Goal: Transaction & Acquisition: Subscribe to service/newsletter

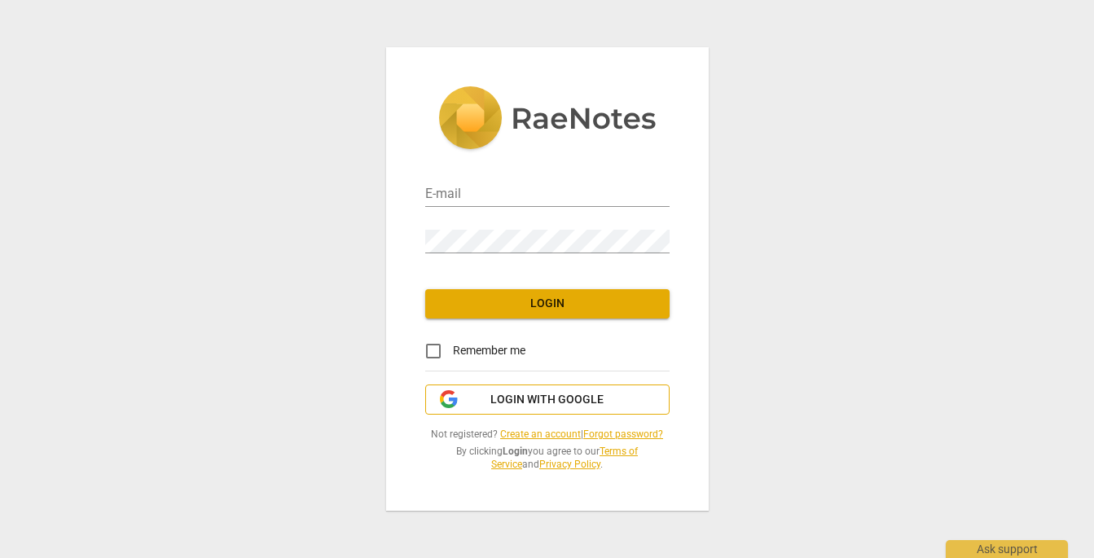
click at [559, 395] on span "Login with Google" at bounding box center [546, 400] width 113 height 16
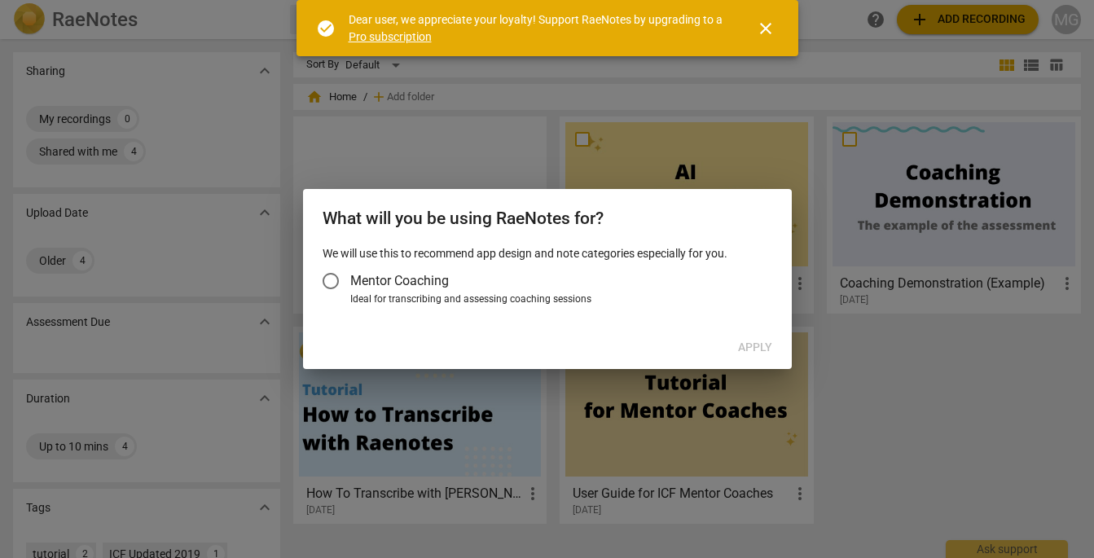
click at [437, 288] on span "Mentor Coaching" at bounding box center [399, 280] width 99 height 19
click at [350, 288] on input "Mentor Coaching" at bounding box center [330, 280] width 39 height 39
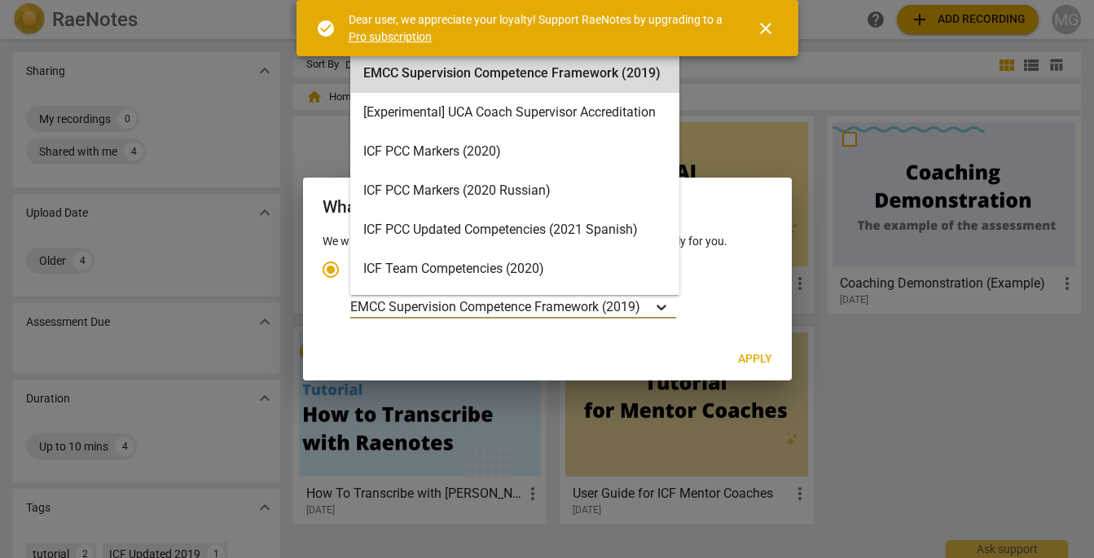
click at [654, 305] on div "Account type" at bounding box center [661, 307] width 29 height 24
click at [0, 0] on input "Ideal for transcribing and assessing coaching sessions EMCC Supervision Compete…" at bounding box center [0, 0] width 0 height 0
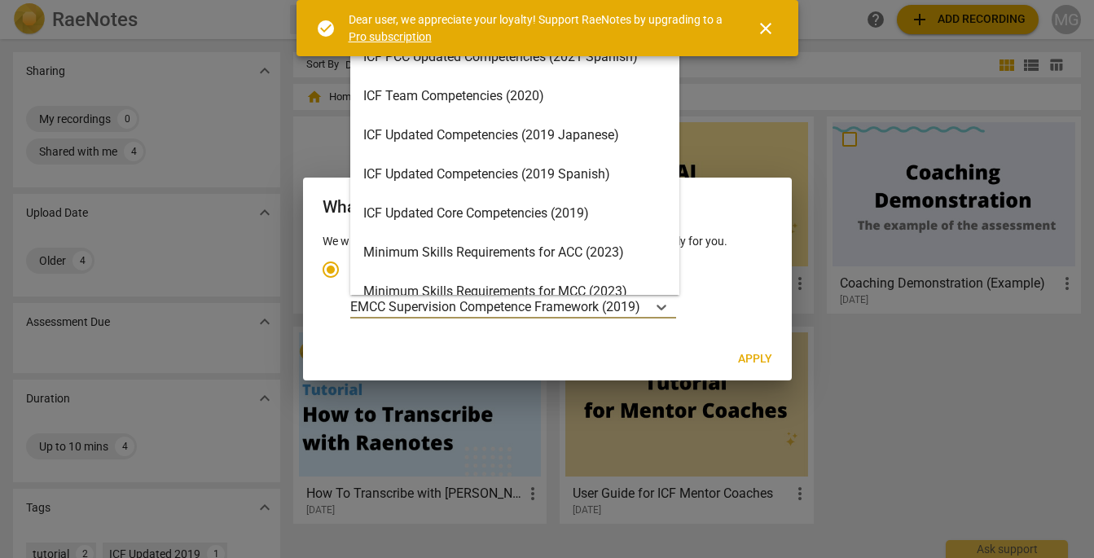
scroll to position [175, 0]
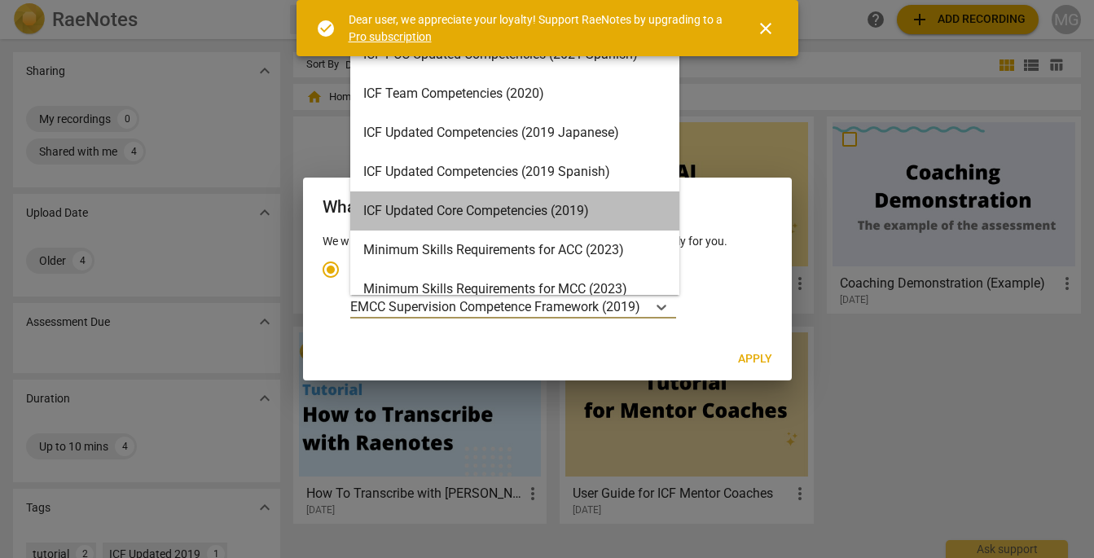
click at [614, 215] on div "ICF Updated Core Competencies (2019)" at bounding box center [514, 210] width 329 height 39
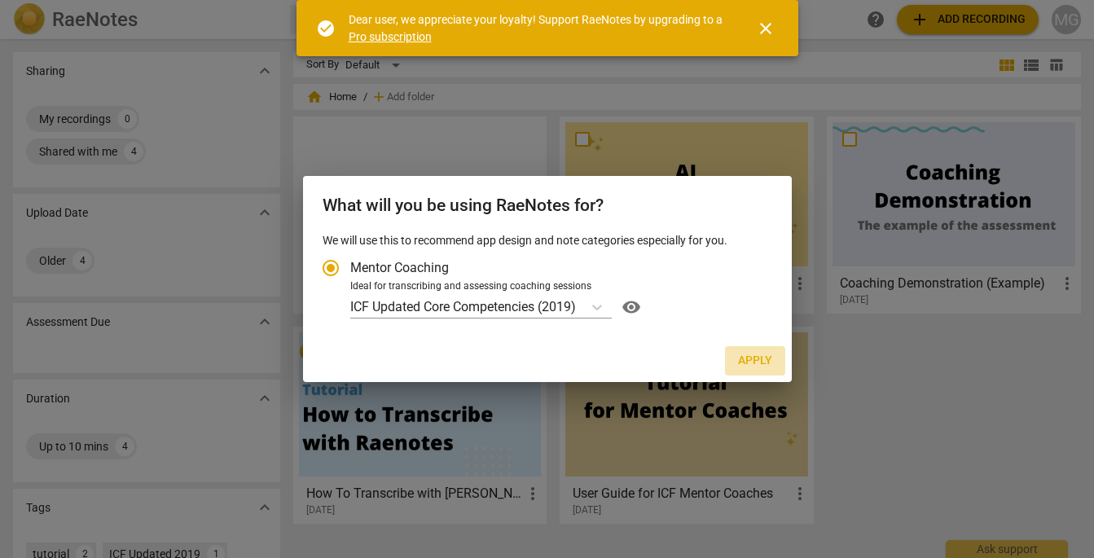
click at [760, 362] on span "Apply" at bounding box center [755, 361] width 34 height 16
radio input "false"
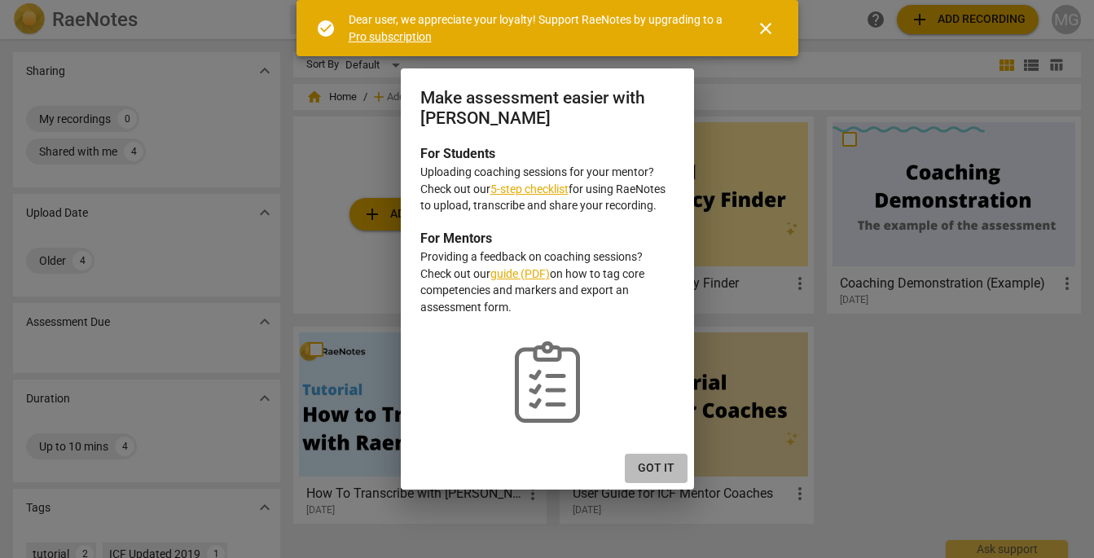
click at [658, 465] on span "Got it" at bounding box center [656, 468] width 37 height 16
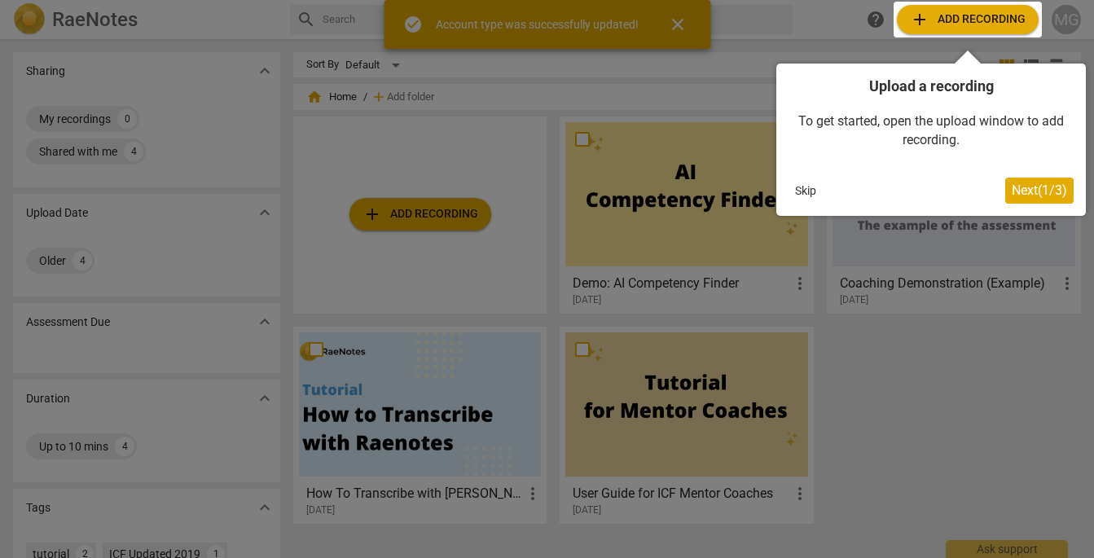
click at [983, 11] on div at bounding box center [968, 20] width 148 height 36
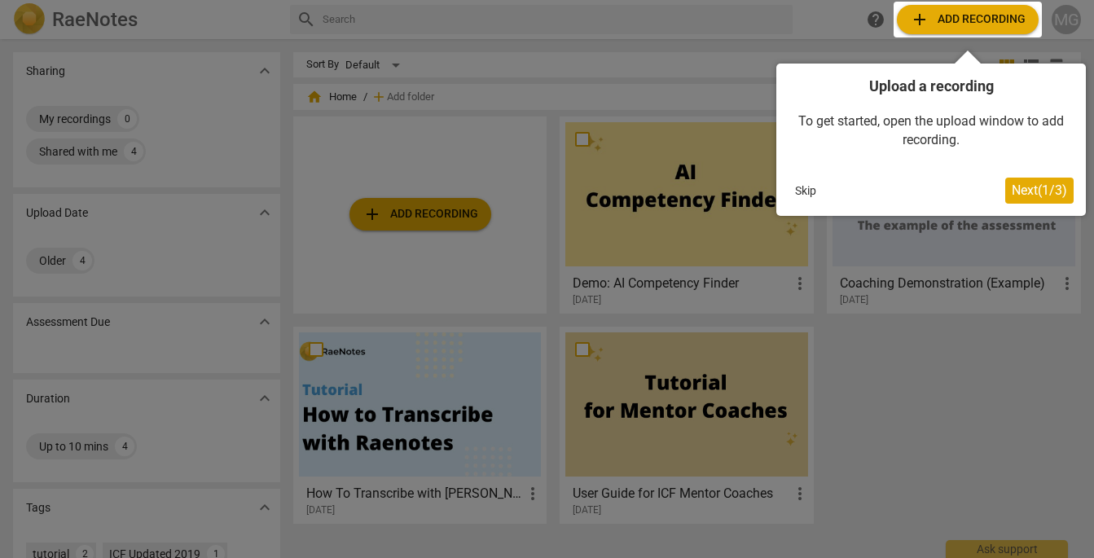
click at [1026, 185] on span "Next ( 1 / 3 )" at bounding box center [1039, 189] width 55 height 15
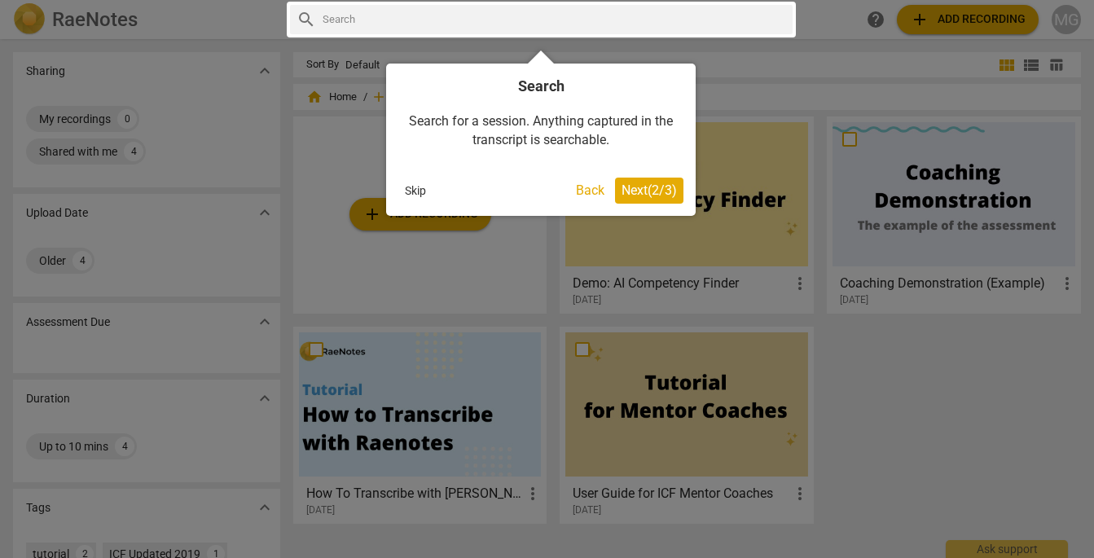
click at [661, 193] on span "Next ( 2 / 3 )" at bounding box center [649, 189] width 55 height 15
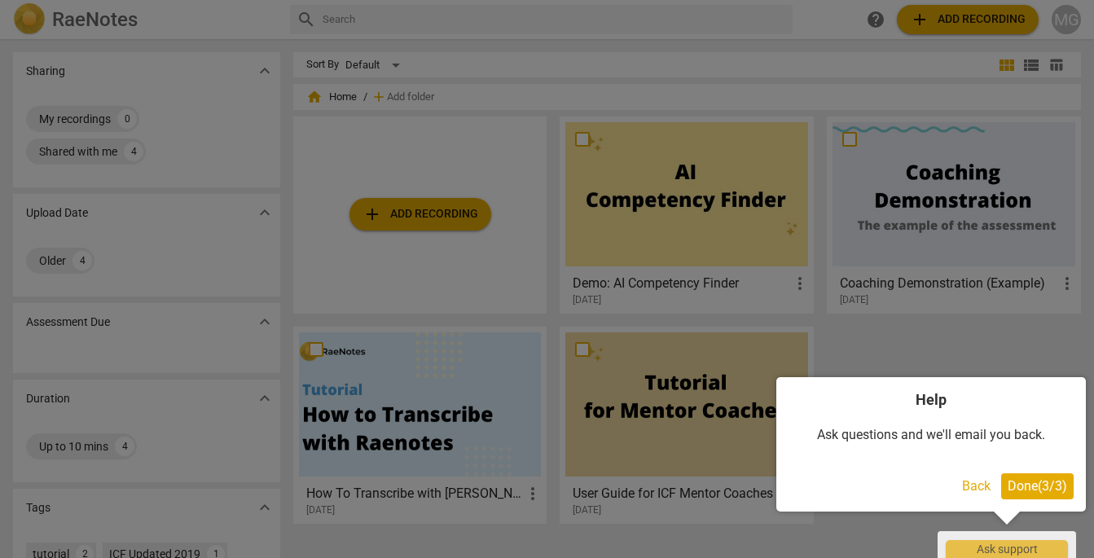
click at [1013, 485] on span "Done ( 3 / 3 )" at bounding box center [1037, 485] width 59 height 15
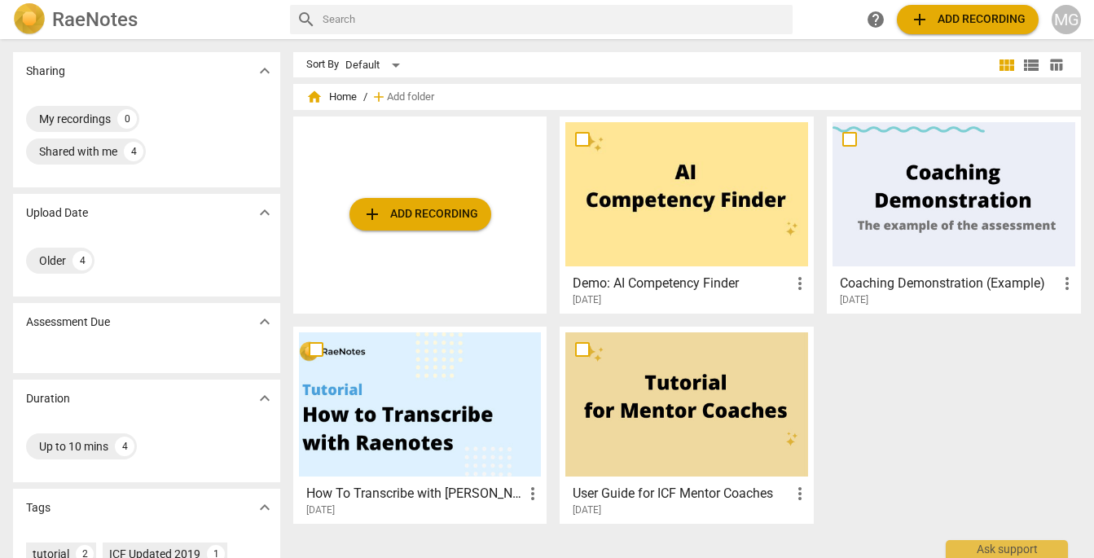
click at [464, 213] on span "add Add recording" at bounding box center [420, 214] width 116 height 20
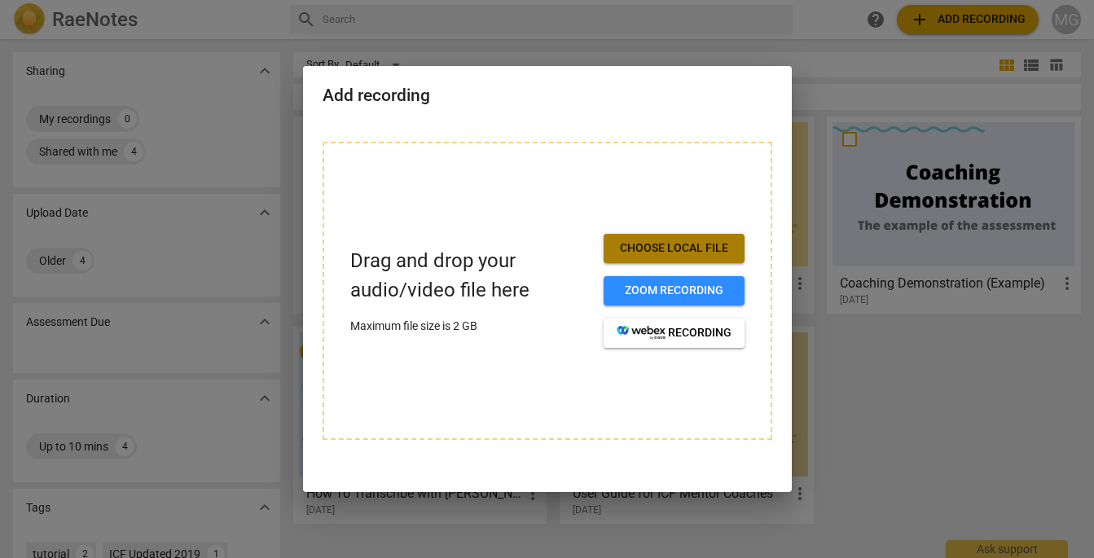
click at [671, 245] on span "Choose local file" at bounding box center [674, 248] width 115 height 16
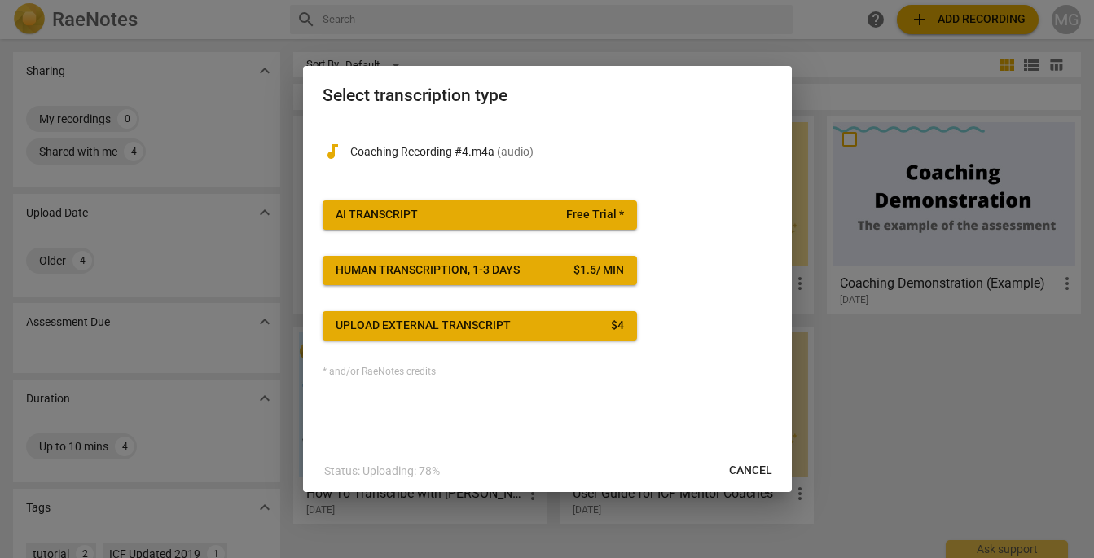
click at [577, 210] on span "Free Trial *" at bounding box center [595, 215] width 58 height 16
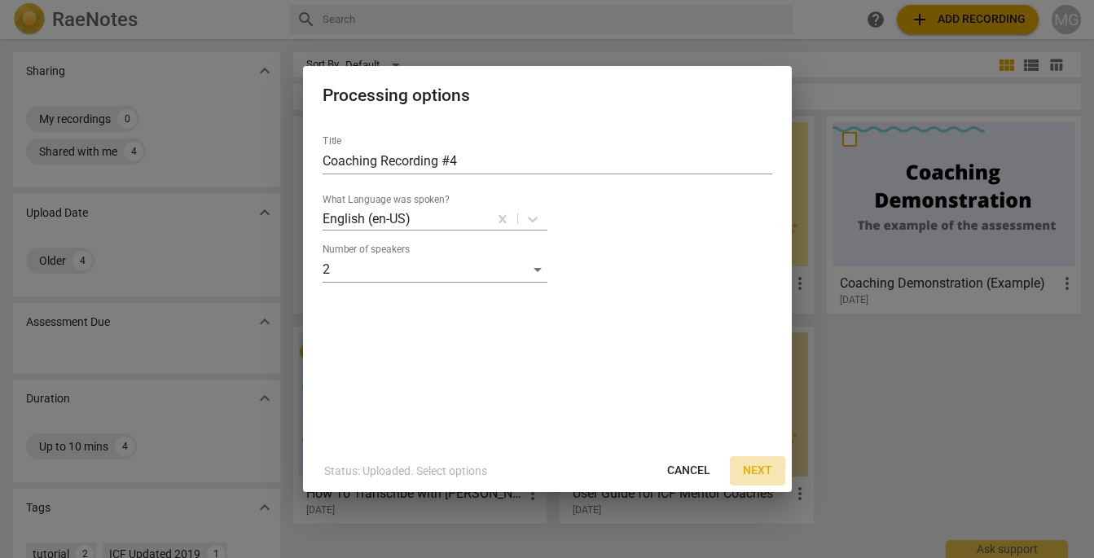
click at [752, 472] on span "Next" at bounding box center [757, 471] width 29 height 16
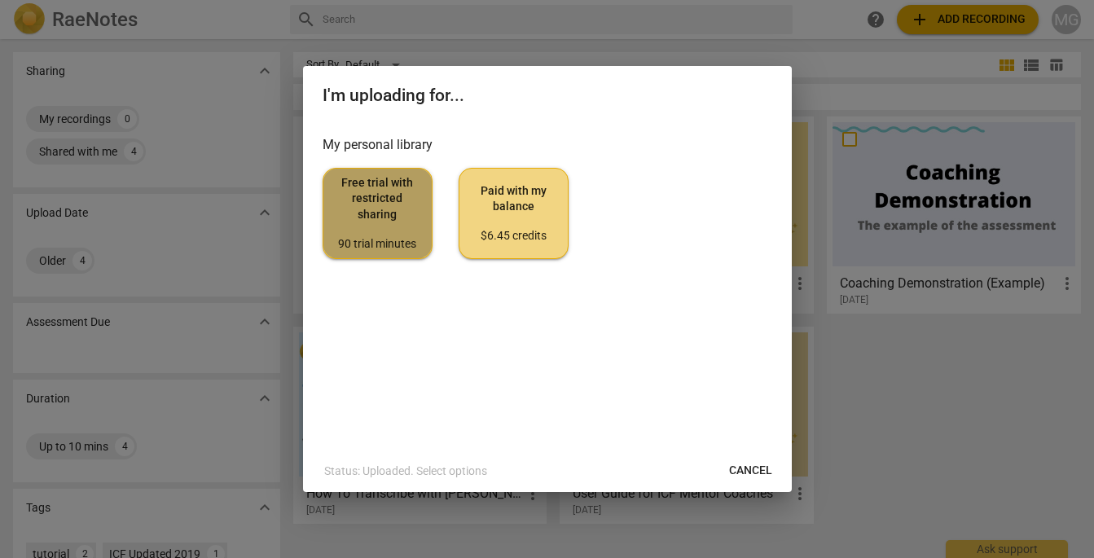
click at [378, 192] on span "Free trial with restricted sharing 90 trial minutes" at bounding box center [377, 213] width 82 height 77
